Goal: Information Seeking & Learning: Find contact information

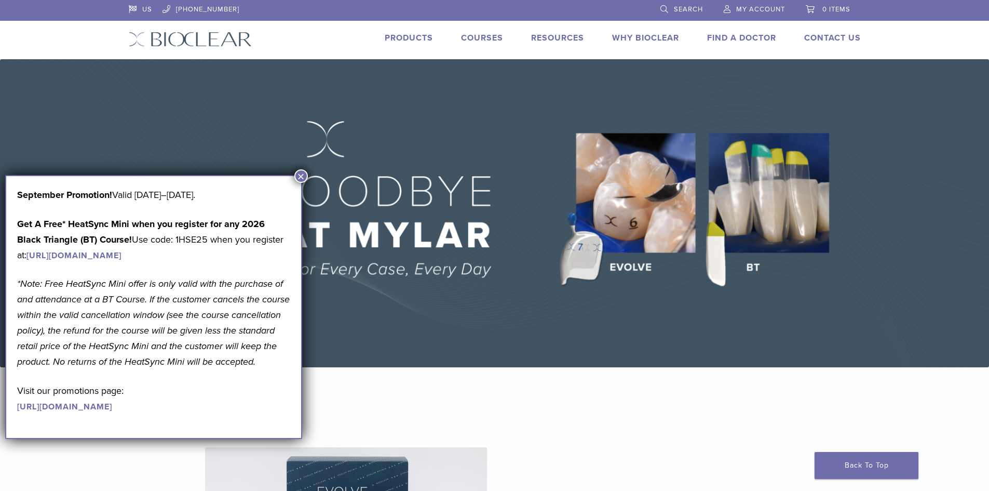
click at [740, 37] on link "Find A Doctor" at bounding box center [741, 38] width 69 height 10
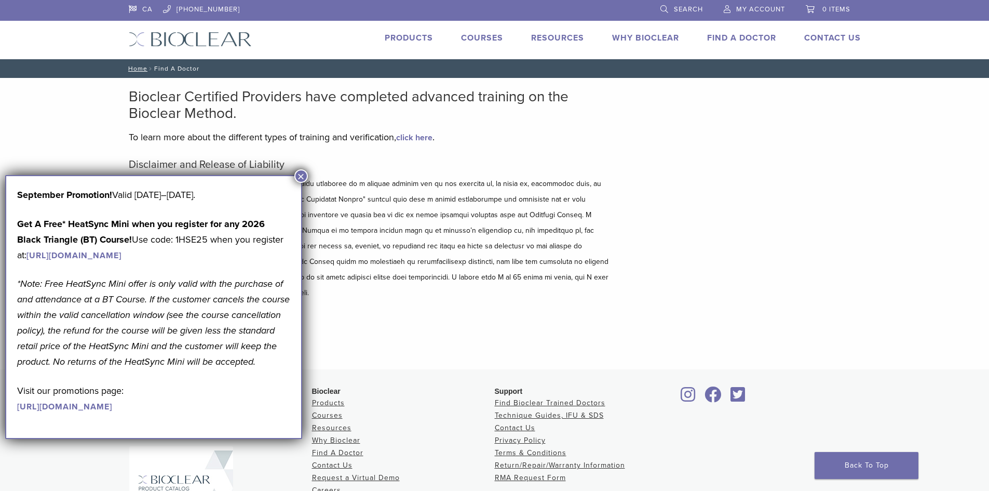
click at [300, 178] on button "×" at bounding box center [301, 176] width 14 height 14
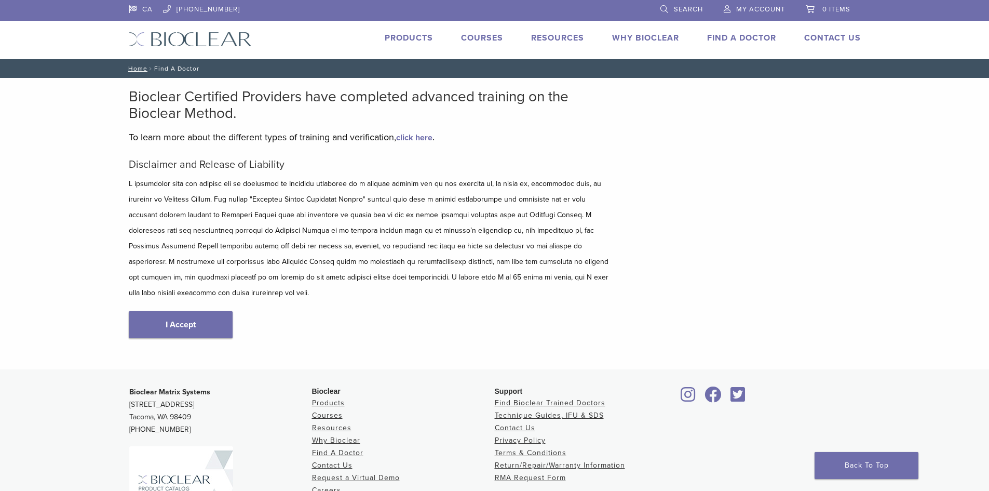
click at [172, 311] on link "I Accept" at bounding box center [181, 324] width 104 height 27
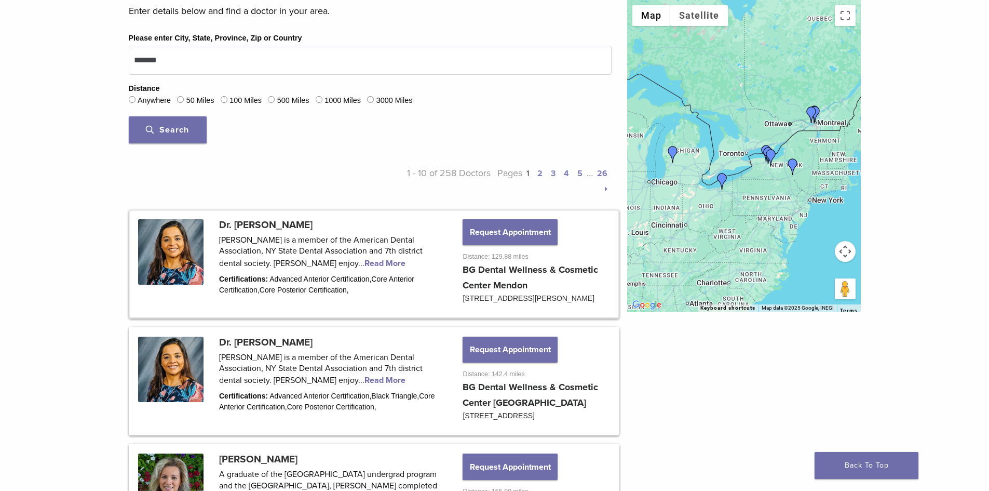
scroll to position [364, 0]
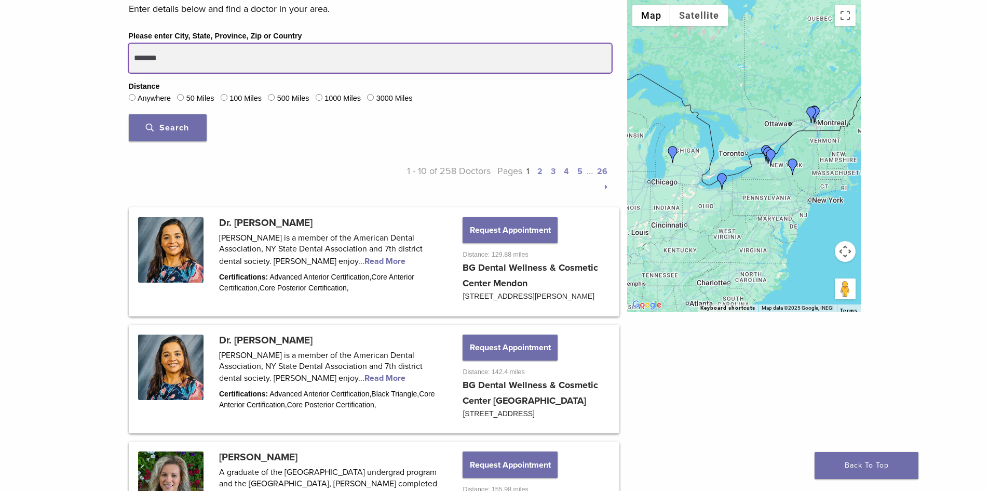
drag, startPoint x: 173, startPoint y: 61, endPoint x: 106, endPoint y: 62, distance: 67.0
type input "**********"
click at [129, 114] on button "Search" at bounding box center [168, 127] width 78 height 27
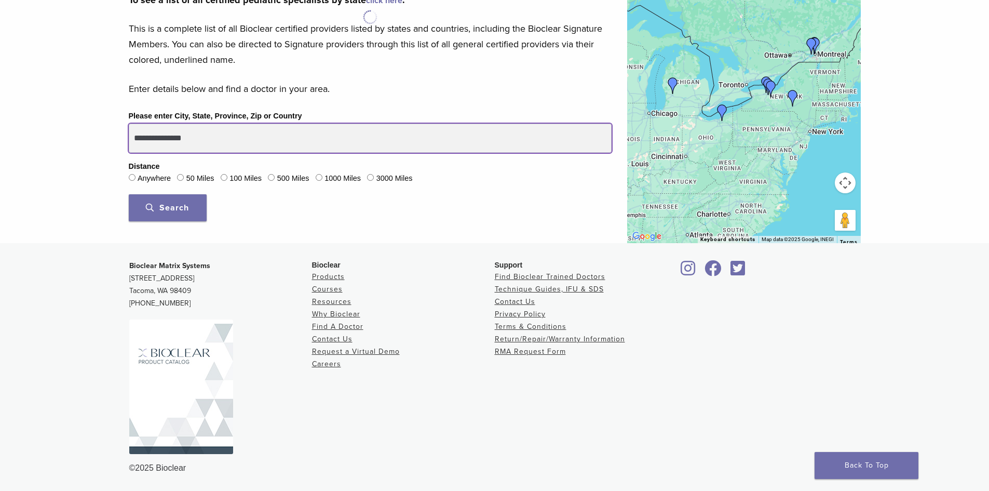
scroll to position [284, 0]
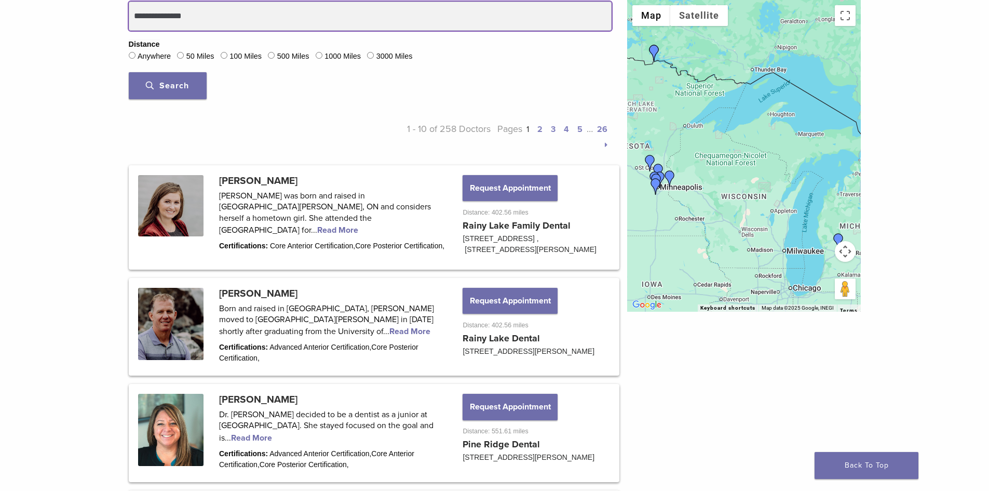
scroll to position [379, 0]
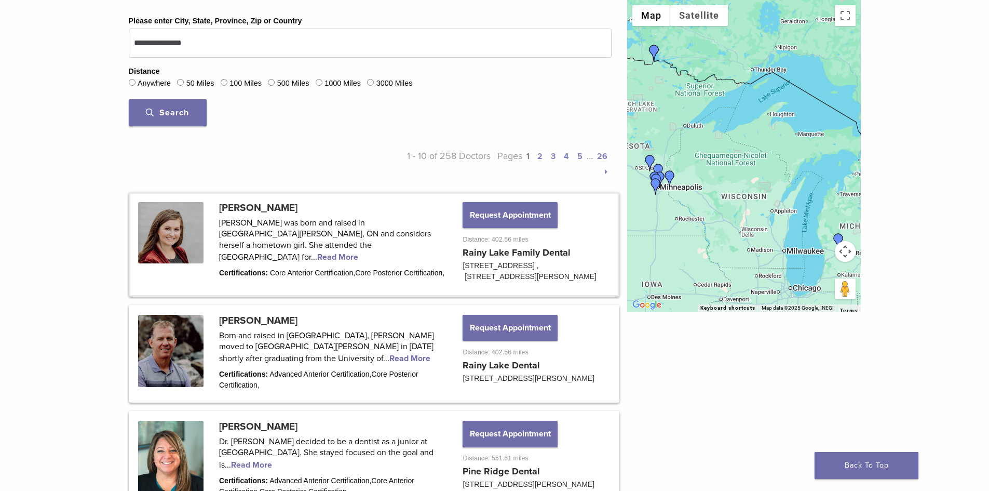
click at [306, 246] on link at bounding box center [374, 244] width 488 height 101
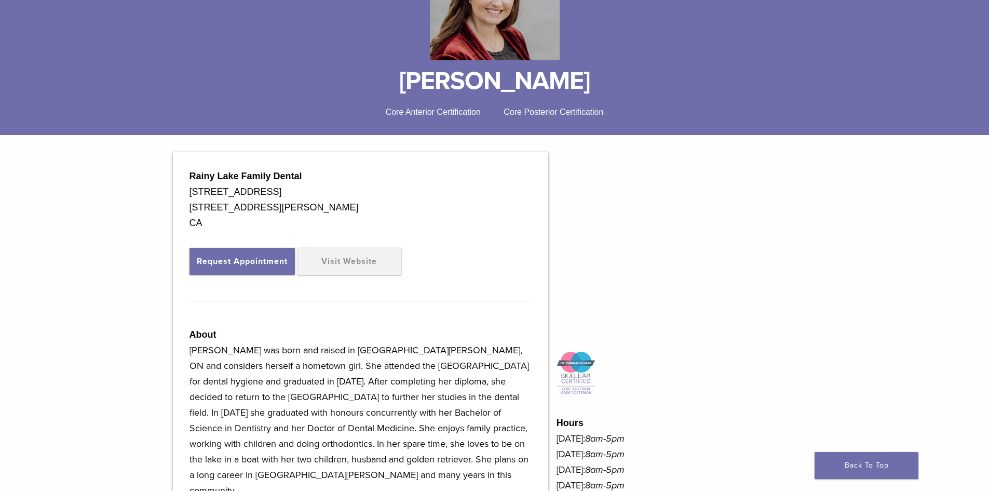
scroll to position [197, 0]
